Goal: Information Seeking & Learning: Learn about a topic

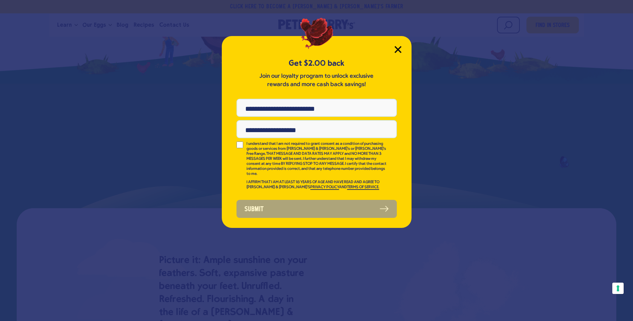
click at [396, 48] on icon "Close Modal" at bounding box center [398, 49] width 6 height 6
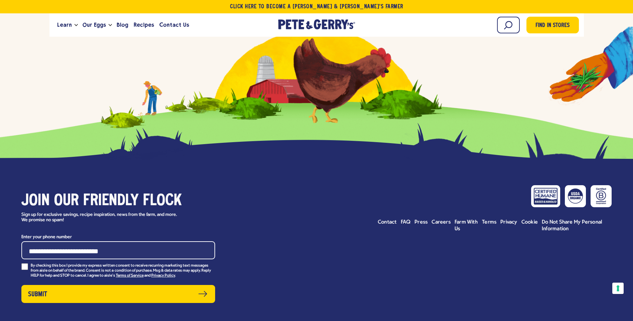
scroll to position [3046, 0]
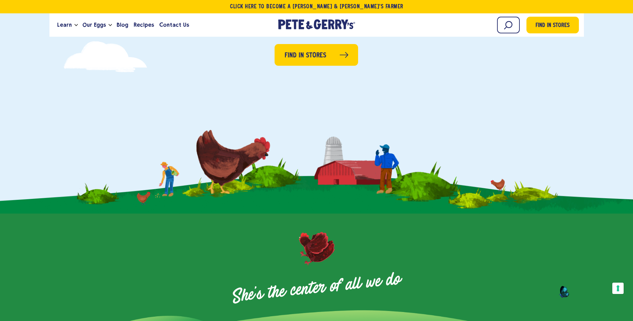
scroll to position [0, 0]
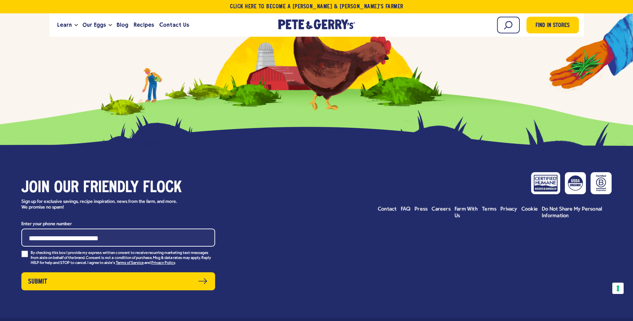
scroll to position [2907, 0]
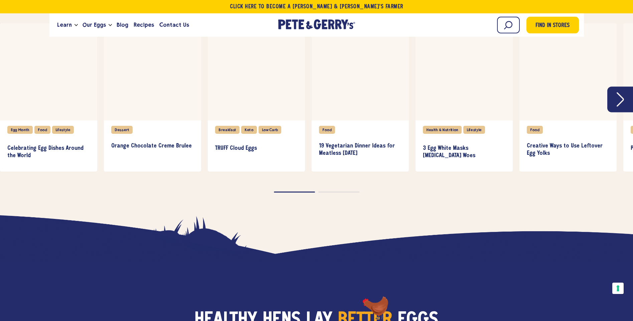
scroll to position [990, 0]
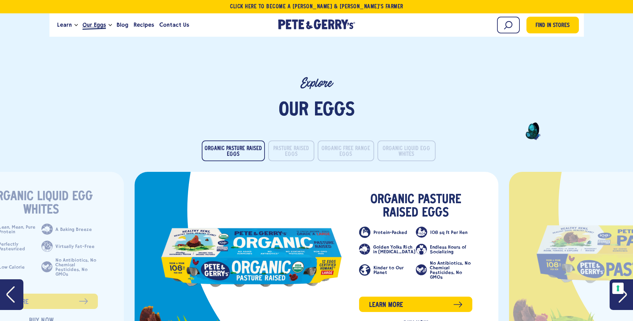
click at [89, 24] on span "Our Eggs" at bounding box center [93, 25] width 23 height 8
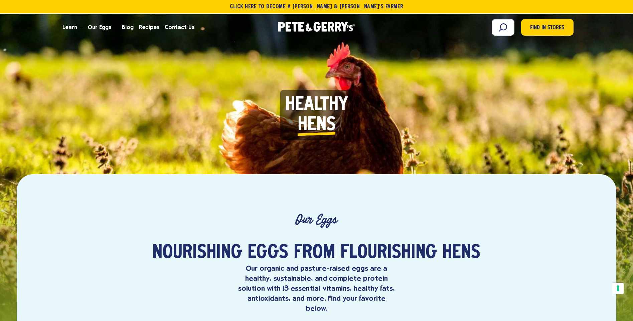
click at [0, 0] on span "Organic Free Range Eggs" at bounding box center [0, 0] width 0 height 0
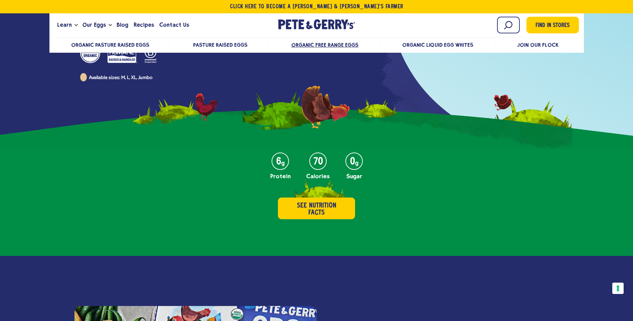
scroll to position [221, 0]
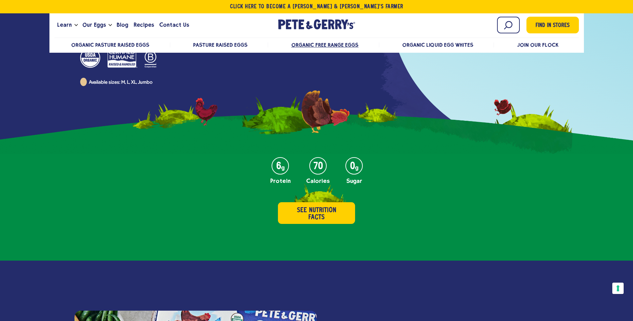
click at [632, 36] on header "Click Here To Become a Pete & Gerry’s Farmer Learn Our Hens Our Story FAQ Caree…" at bounding box center [316, 26] width 633 height 53
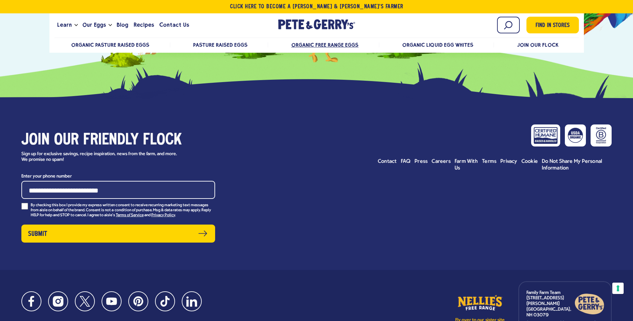
click at [482, 294] on link "Fly over to our sister site" at bounding box center [480, 308] width 50 height 29
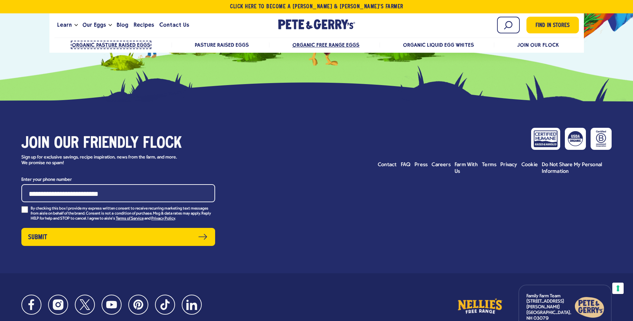
click at [114, 44] on span "Organic Pasture Raised Eggs" at bounding box center [111, 45] width 78 height 6
